Goal: Task Accomplishment & Management: Complete application form

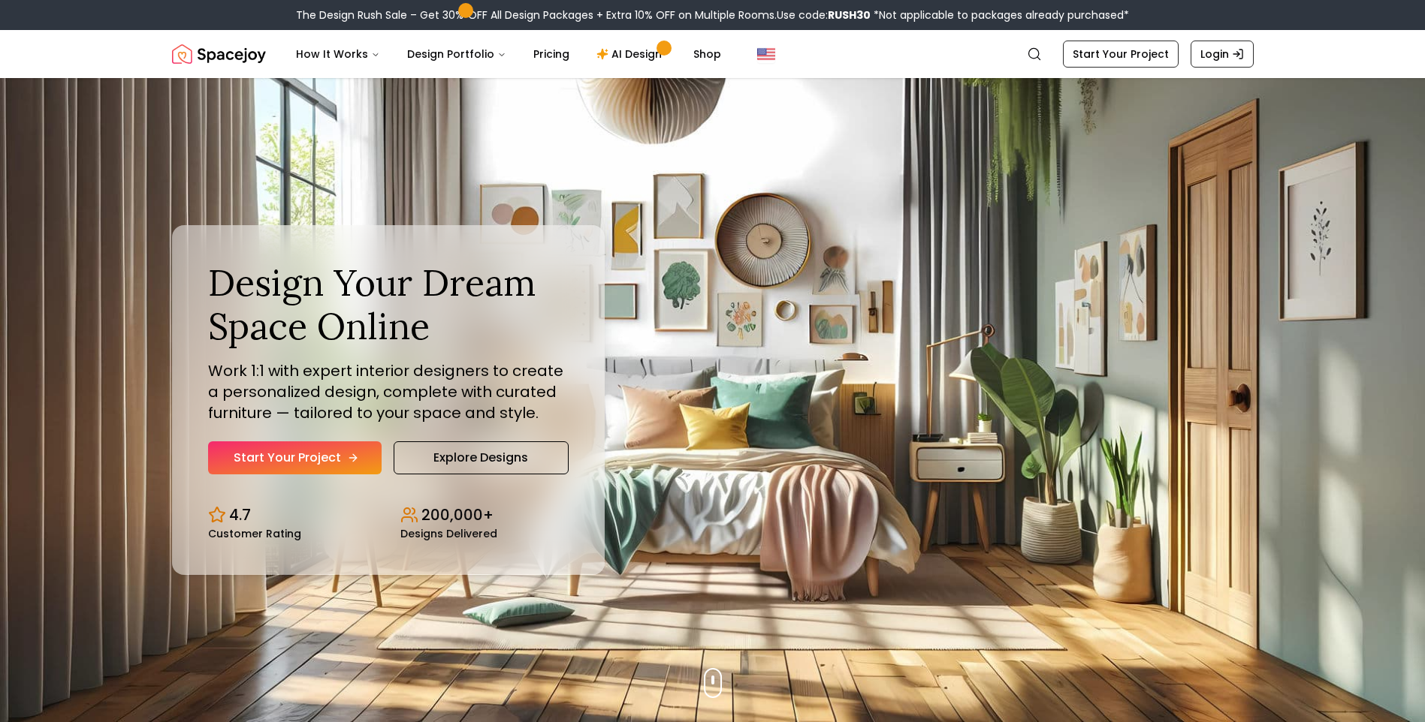
click at [321, 460] on link "Start Your Project" at bounding box center [294, 458] width 173 height 33
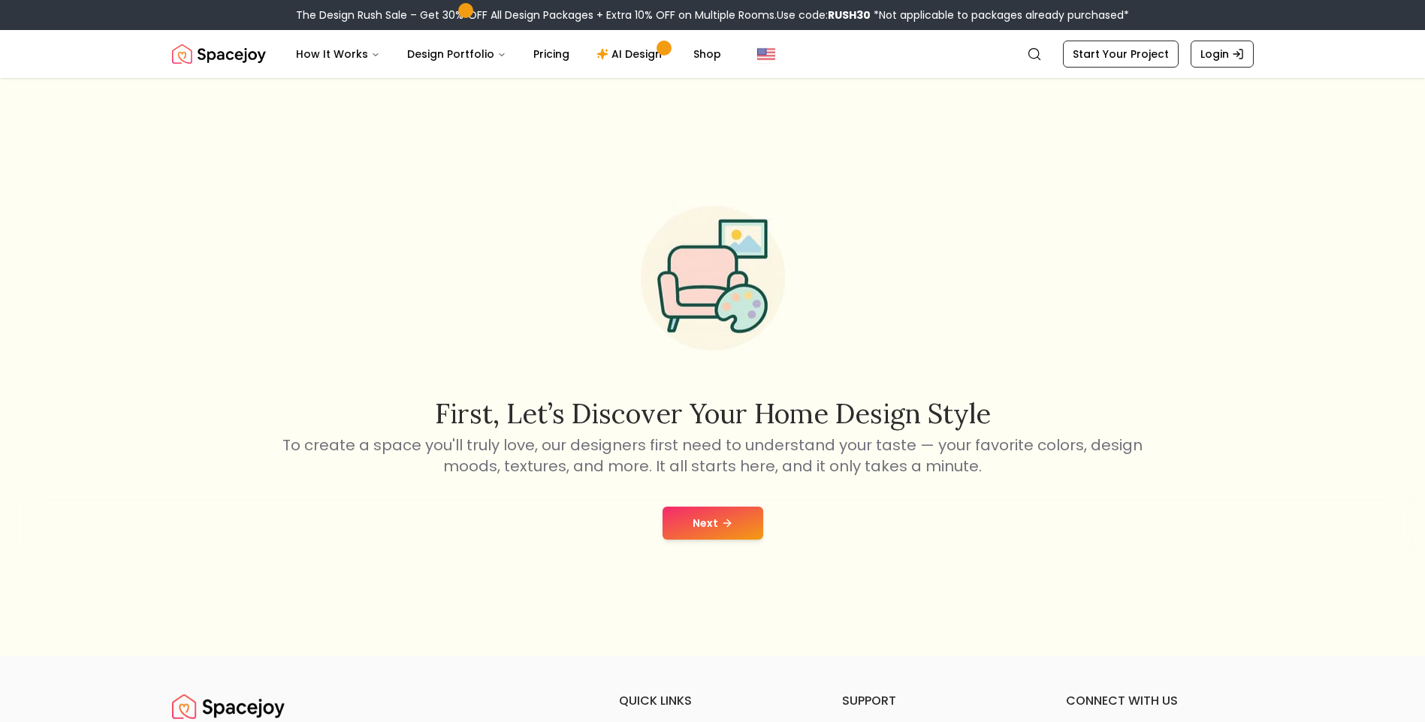
click at [725, 531] on button "Next" at bounding box center [712, 523] width 101 height 33
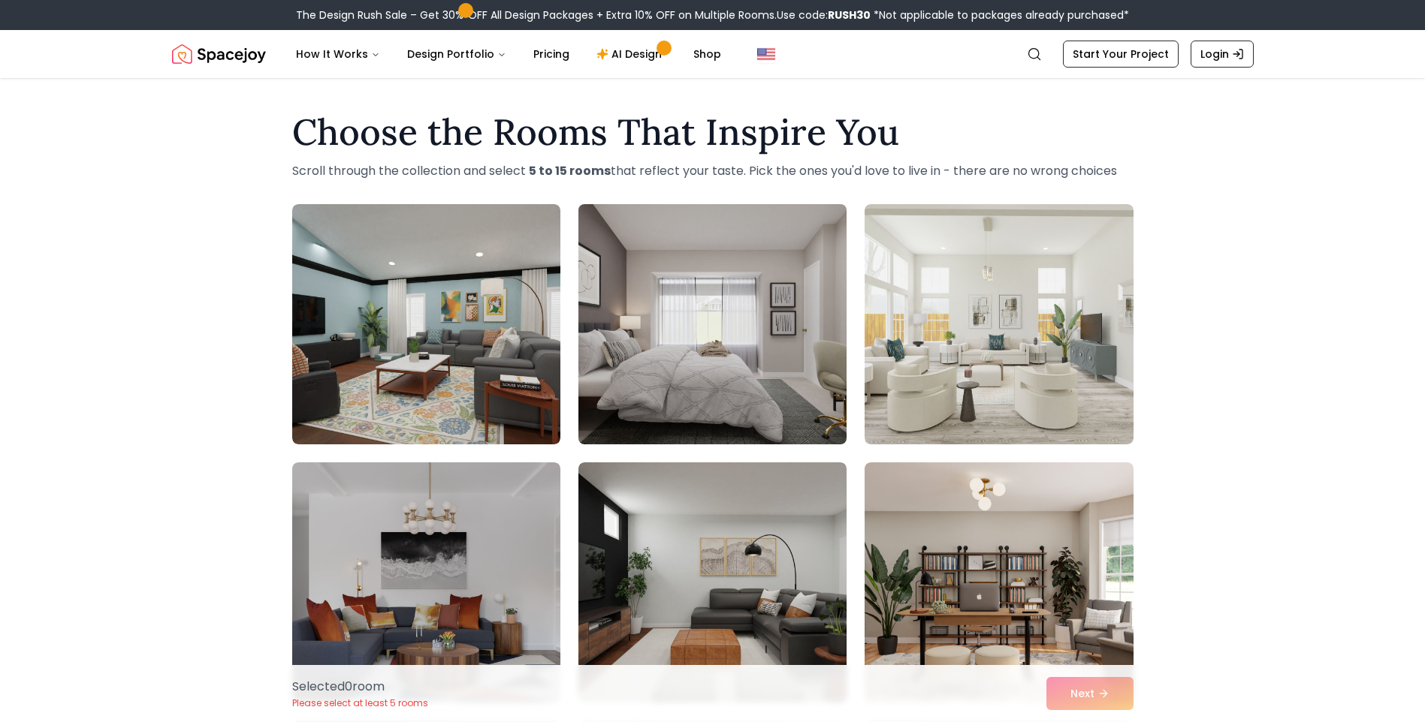
click at [730, 333] on img at bounding box center [713, 324] width 282 height 252
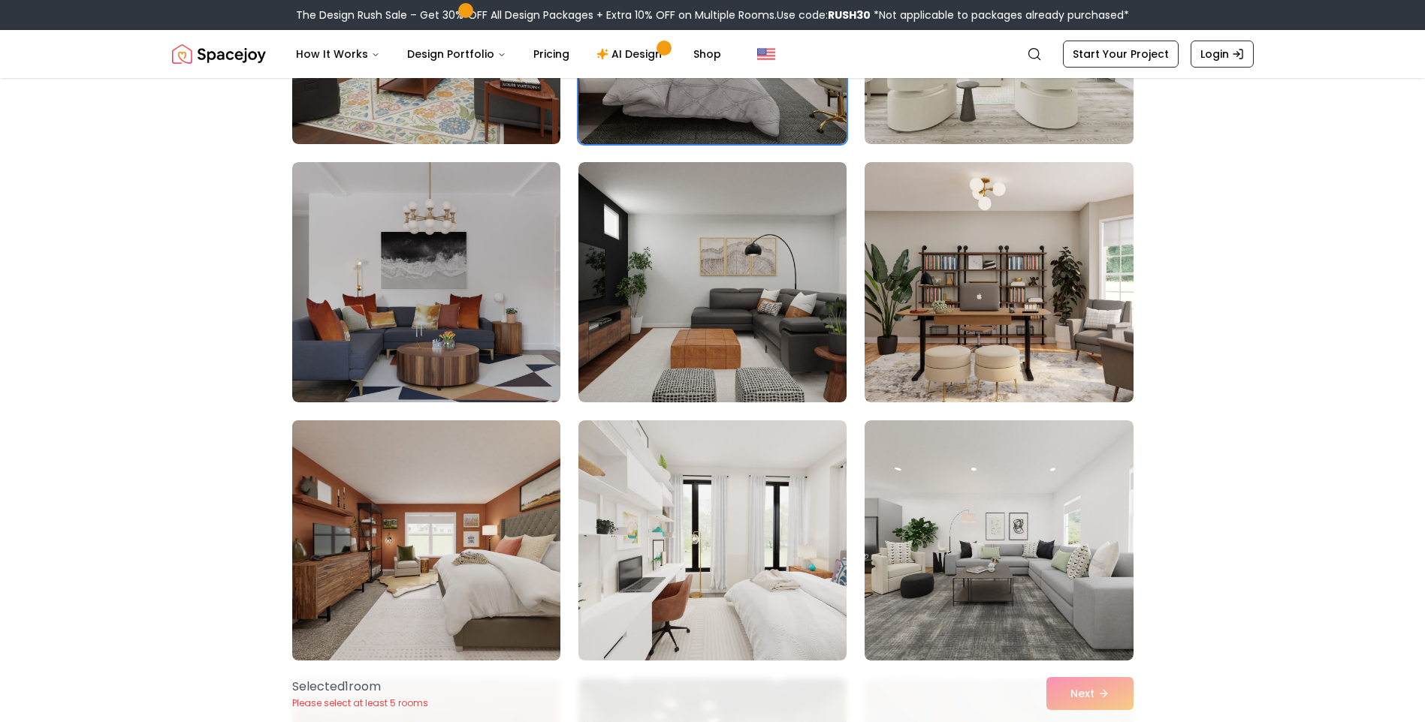
scroll to position [601, 0]
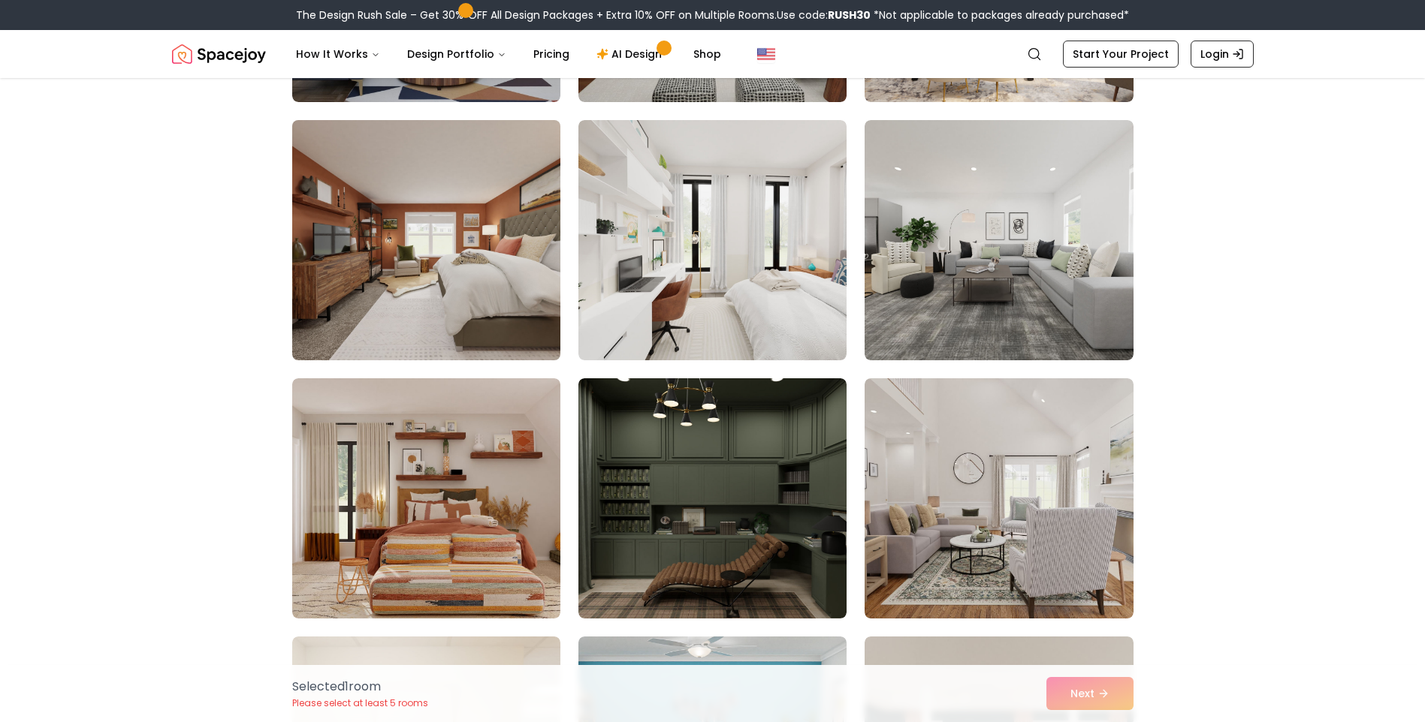
click at [444, 261] on img at bounding box center [426, 240] width 282 height 252
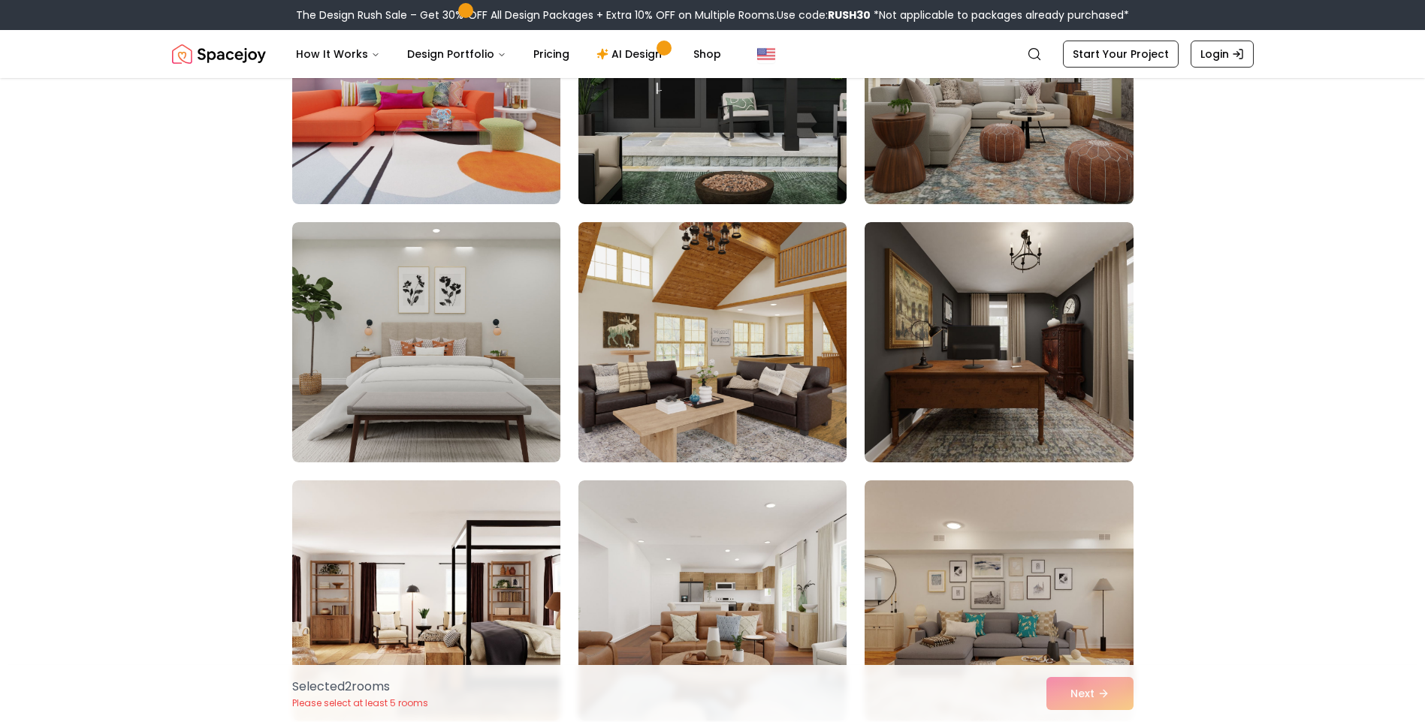
scroll to position [3154, 0]
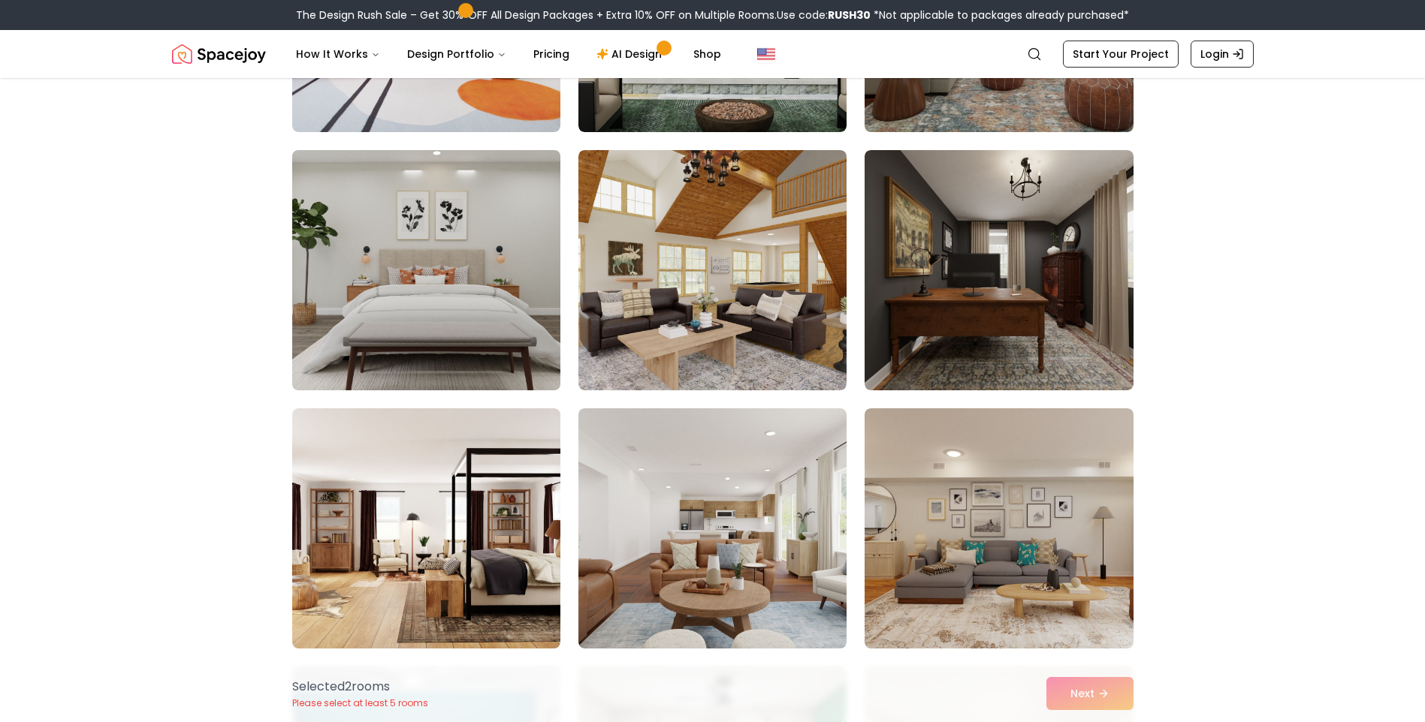
click at [442, 306] on img at bounding box center [426, 270] width 282 height 252
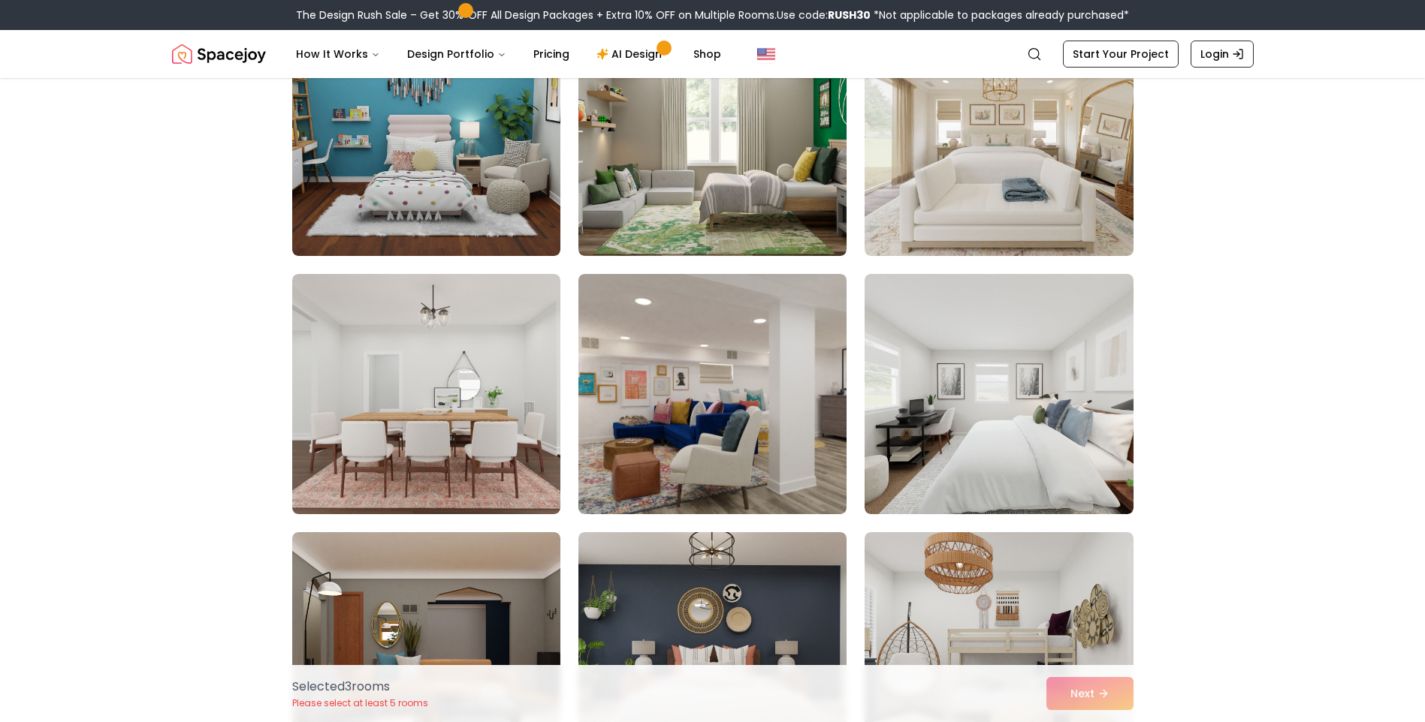
scroll to position [3830, 0]
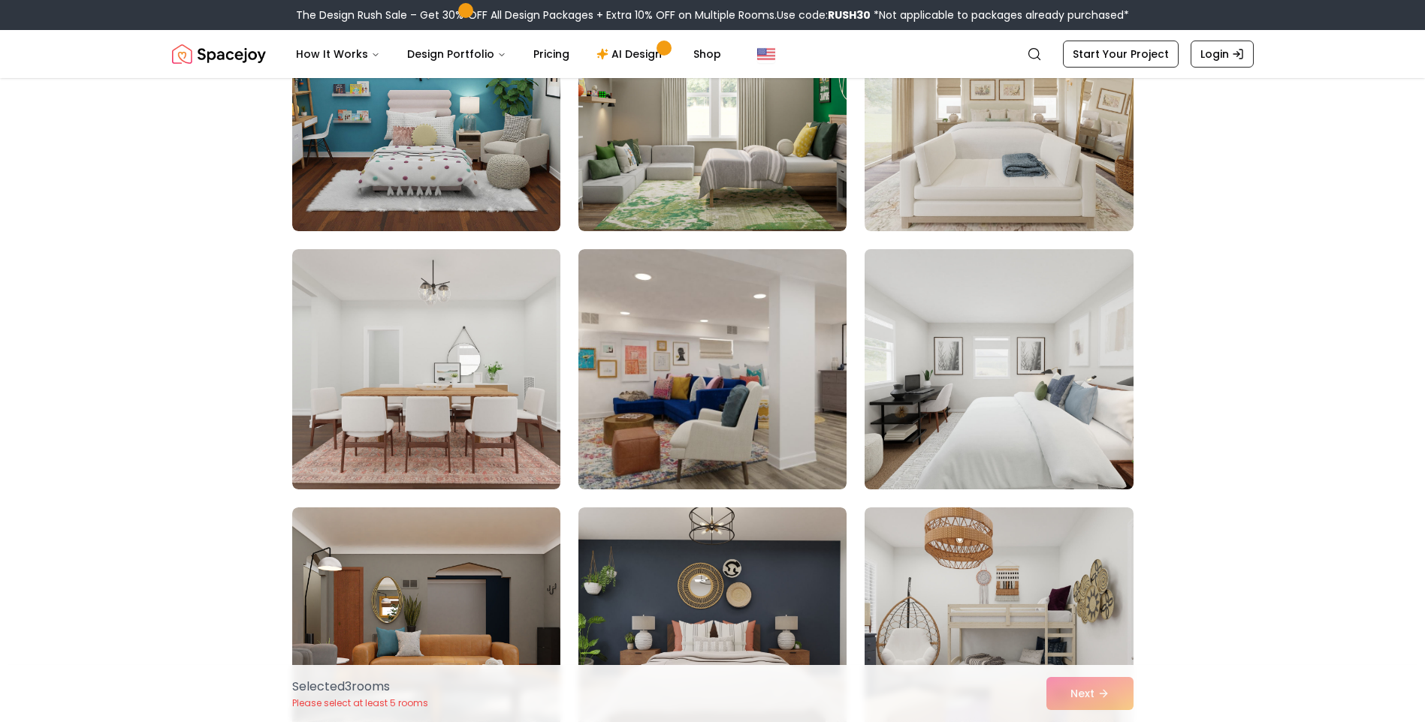
click at [1033, 344] on img at bounding box center [999, 369] width 282 height 252
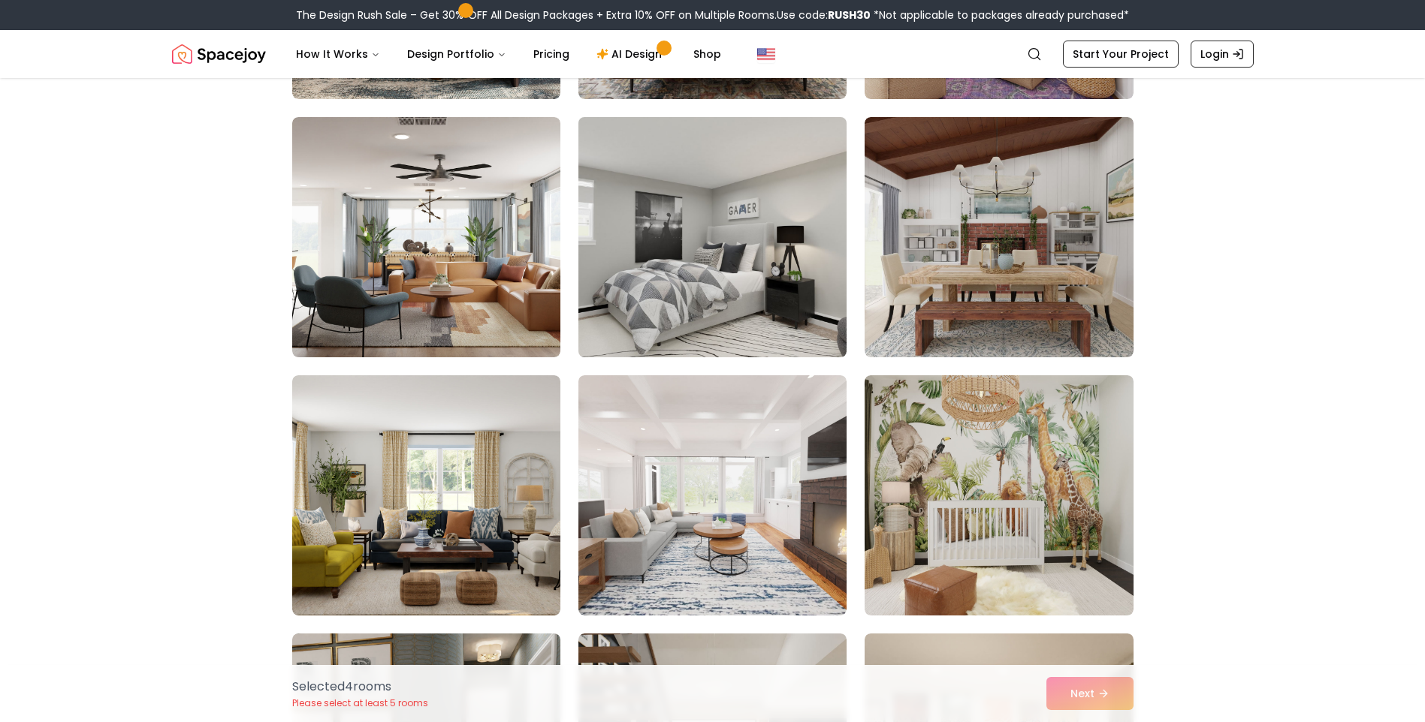
scroll to position [4506, 0]
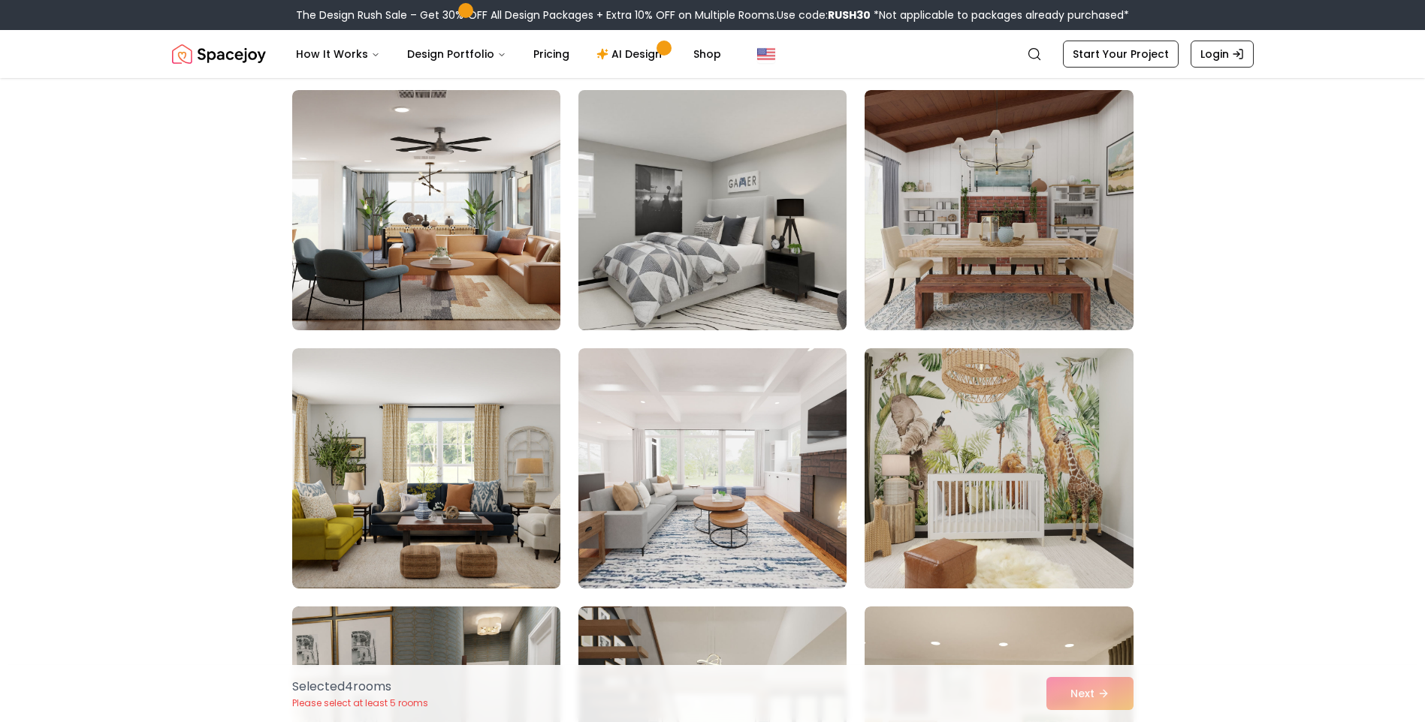
click at [707, 249] on img at bounding box center [713, 210] width 282 height 252
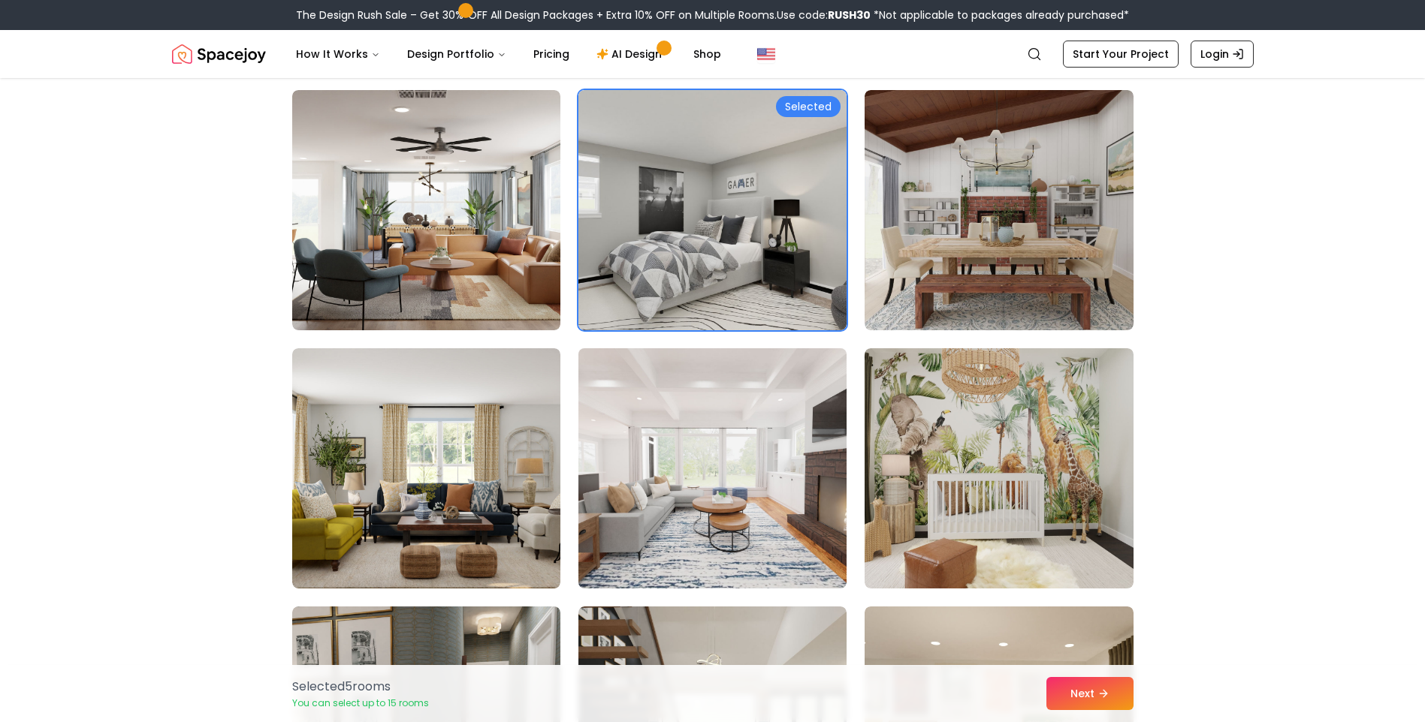
scroll to position [4581, 0]
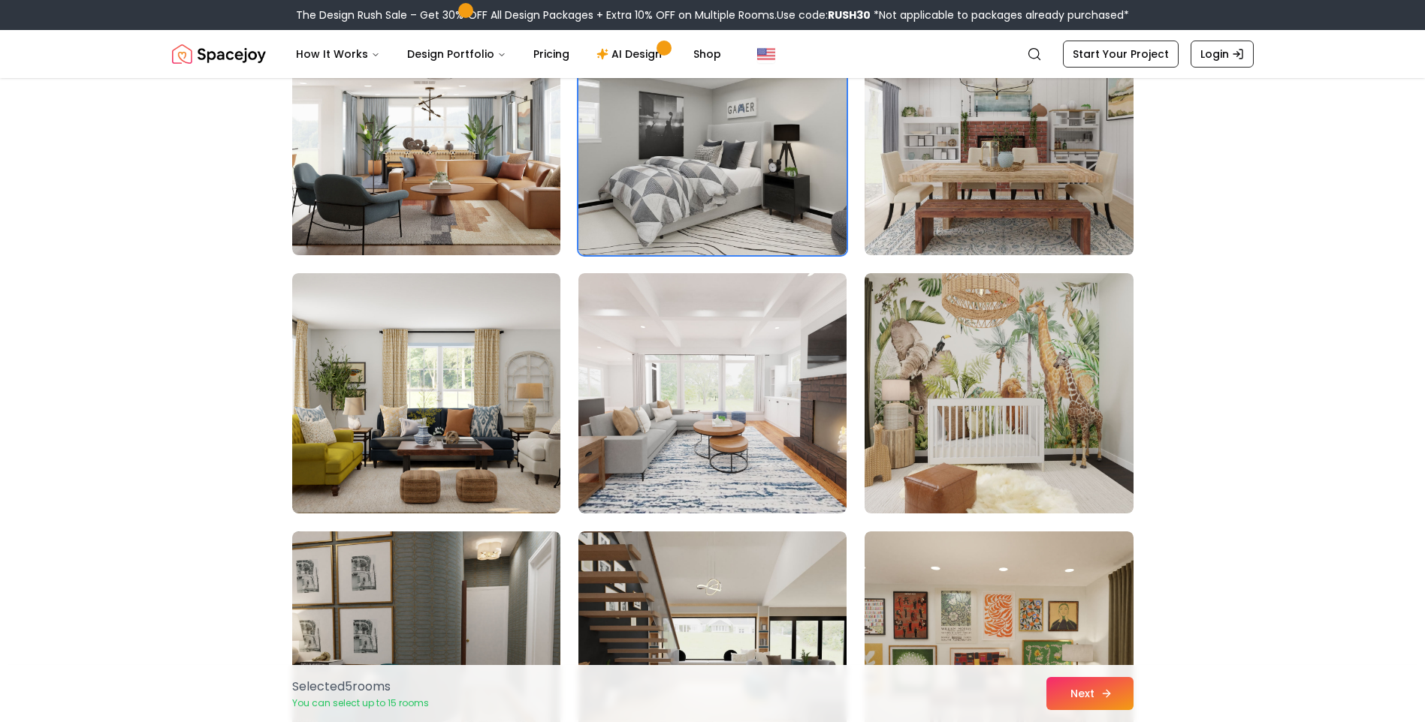
click at [1094, 689] on button "Next" at bounding box center [1089, 693] width 87 height 33
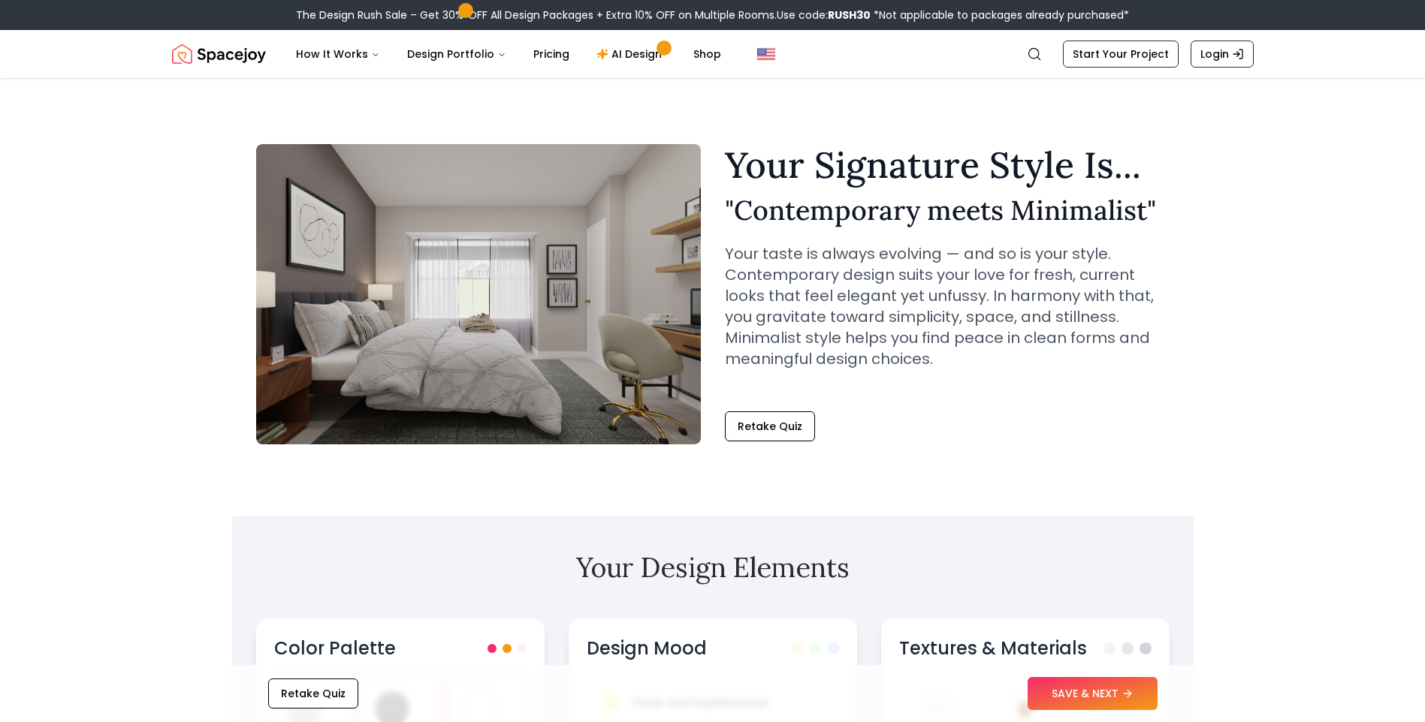
scroll to position [300, 0]
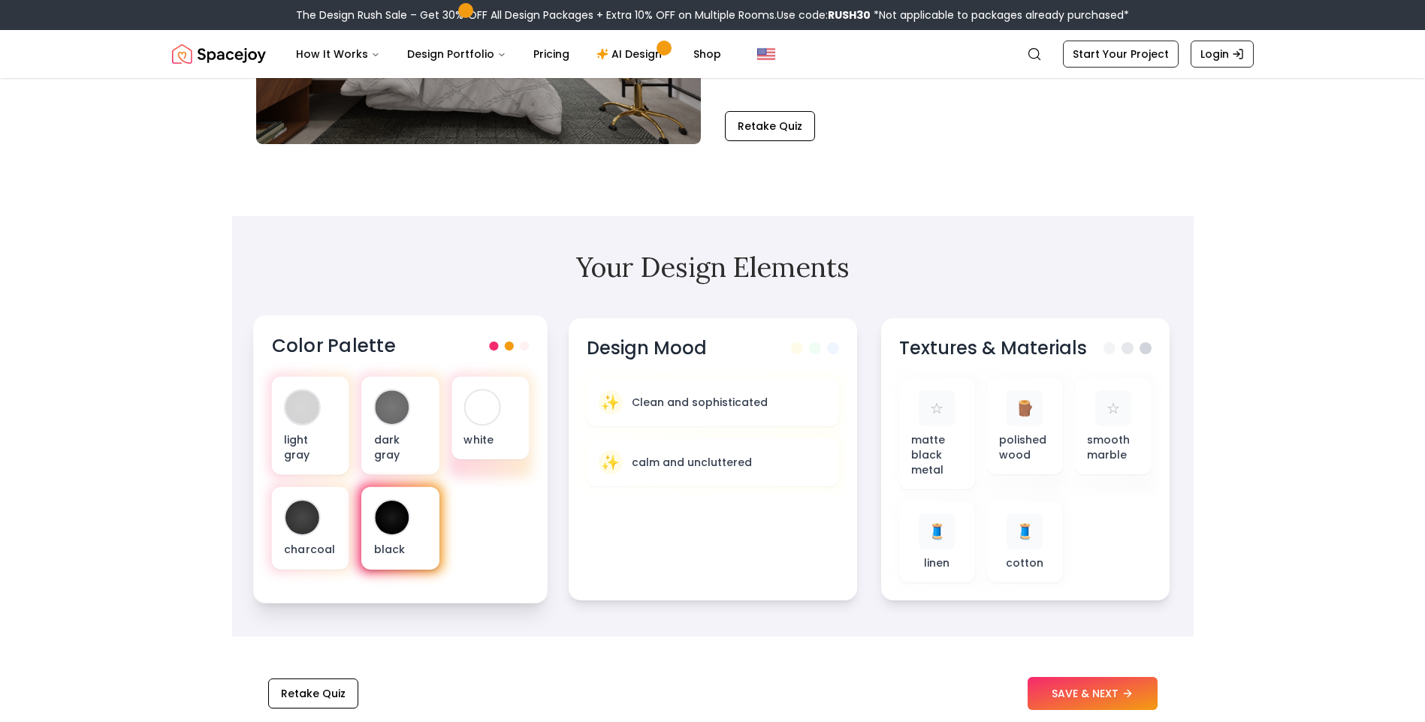
click at [363, 519] on div "black" at bounding box center [399, 528] width 77 height 83
click at [378, 503] on div at bounding box center [392, 518] width 34 height 34
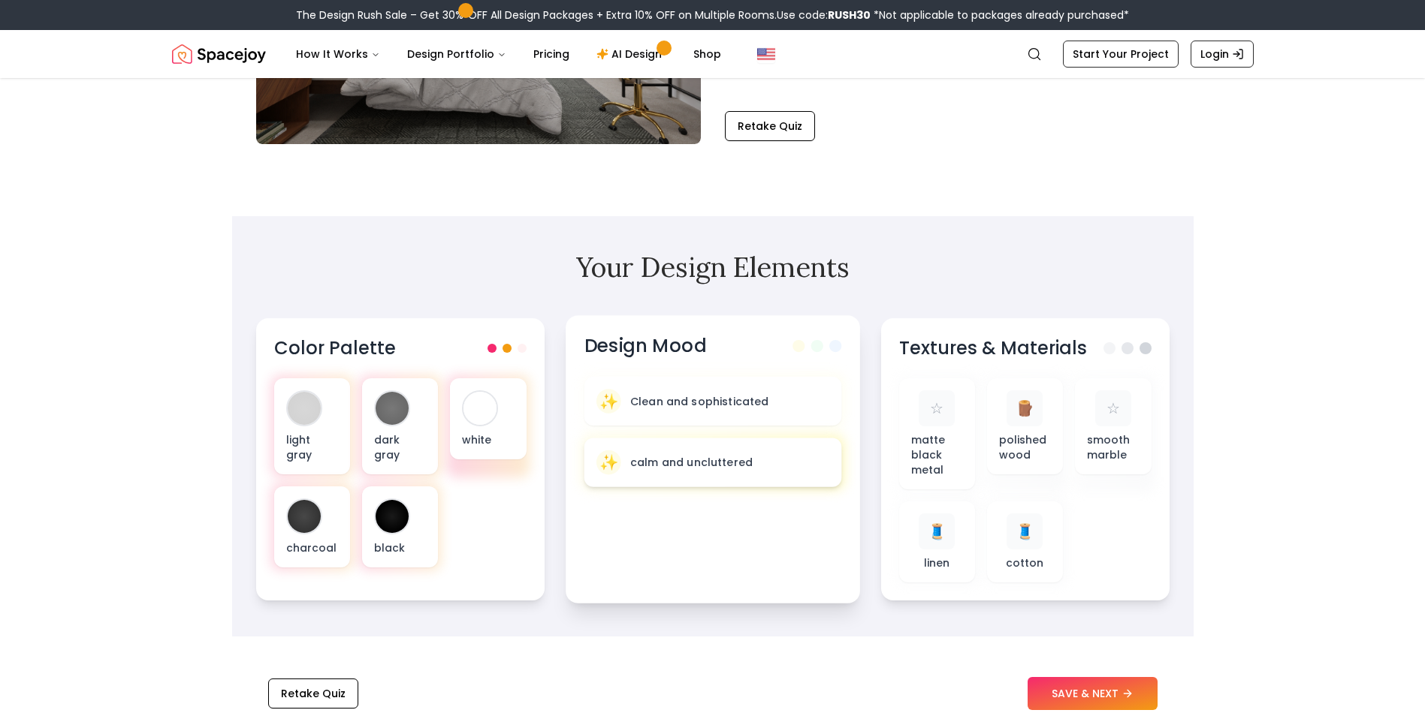
click at [694, 443] on div "✨ calm and uncluttered" at bounding box center [713, 462] width 258 height 49
